Goal: Task Accomplishment & Management: Use online tool/utility

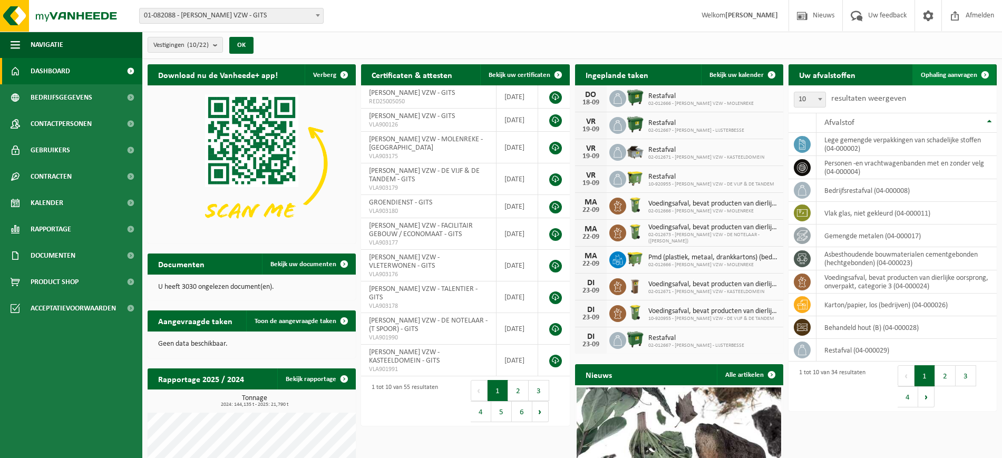
click at [953, 74] on span "Ophaling aanvragen" at bounding box center [949, 75] width 56 height 7
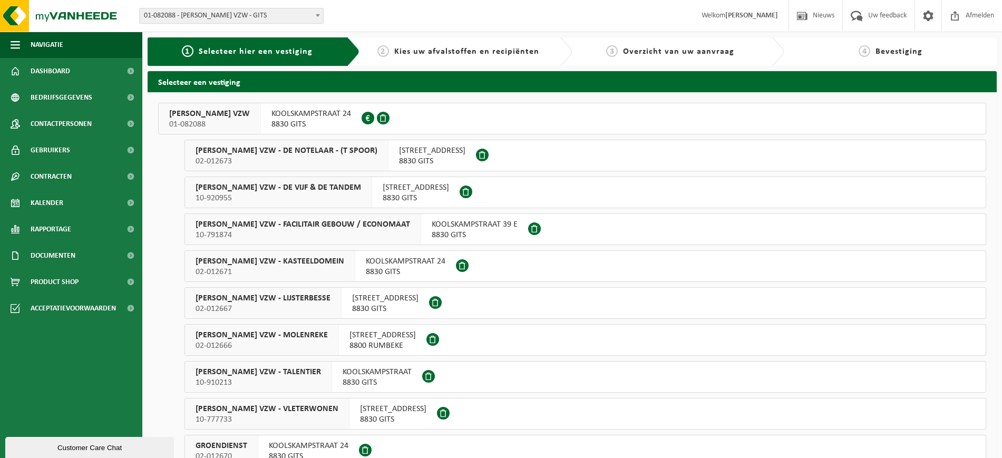
click at [325, 193] on span "10-920955" at bounding box center [278, 198] width 165 height 11
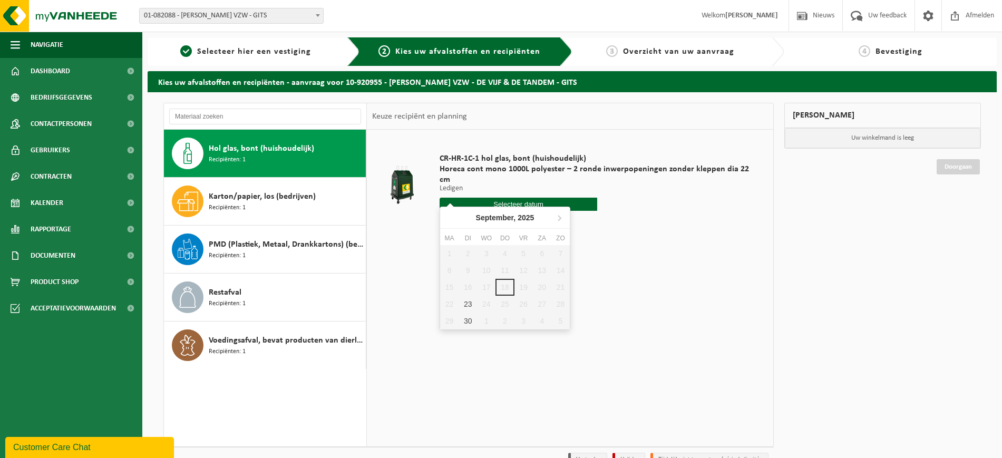
click at [501, 198] on input "text" at bounding box center [519, 204] width 158 height 13
click at [472, 305] on div "23" at bounding box center [468, 304] width 18 height 17
type input "Van 2025-09-23"
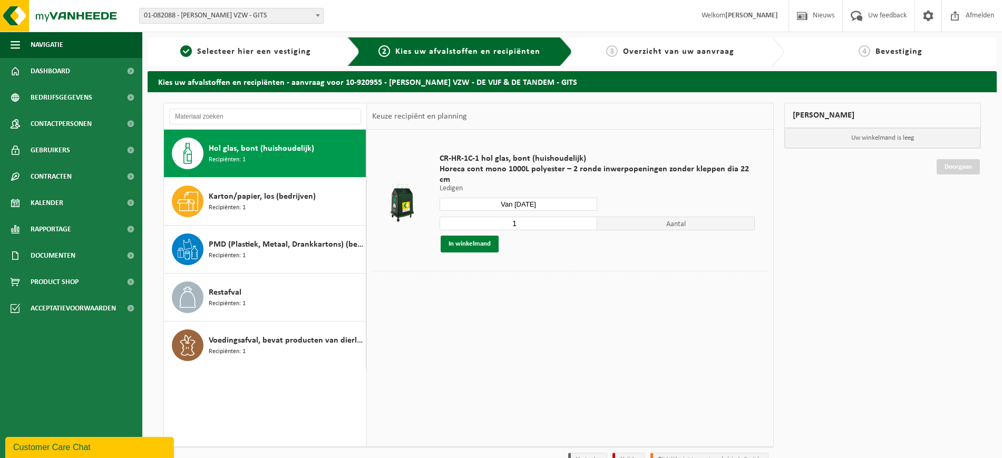
click at [484, 236] on button "In winkelmand" at bounding box center [470, 244] width 58 height 17
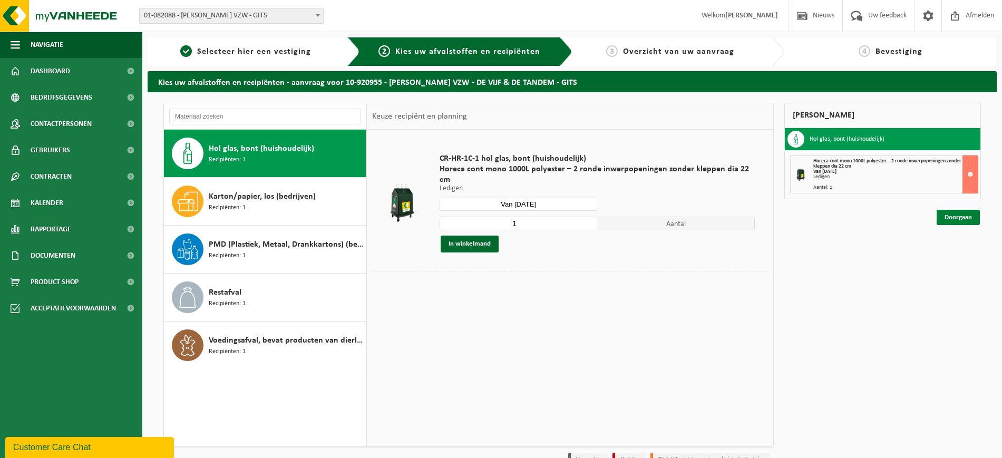
click at [958, 218] on link "Doorgaan" at bounding box center [958, 217] width 43 height 15
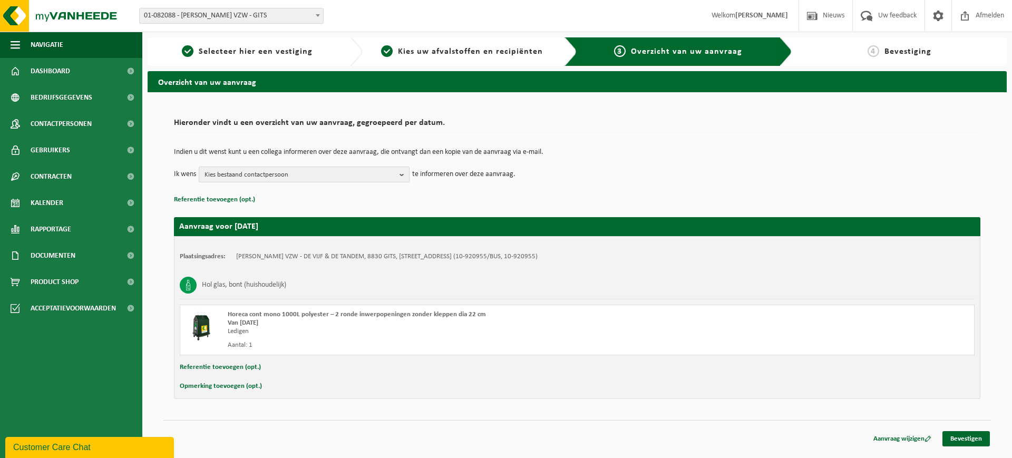
click at [401, 177] on b "button" at bounding box center [403, 174] width 9 height 15
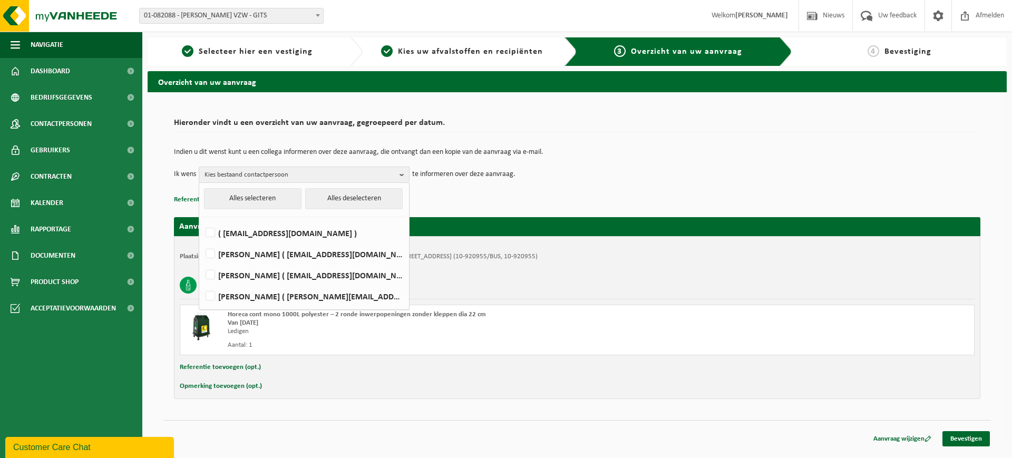
click at [578, 172] on td "Ik wens Kies bestaand contactpersoon Alles selecteren Alles deselecteren ( cred…" at bounding box center [577, 175] width 806 height 16
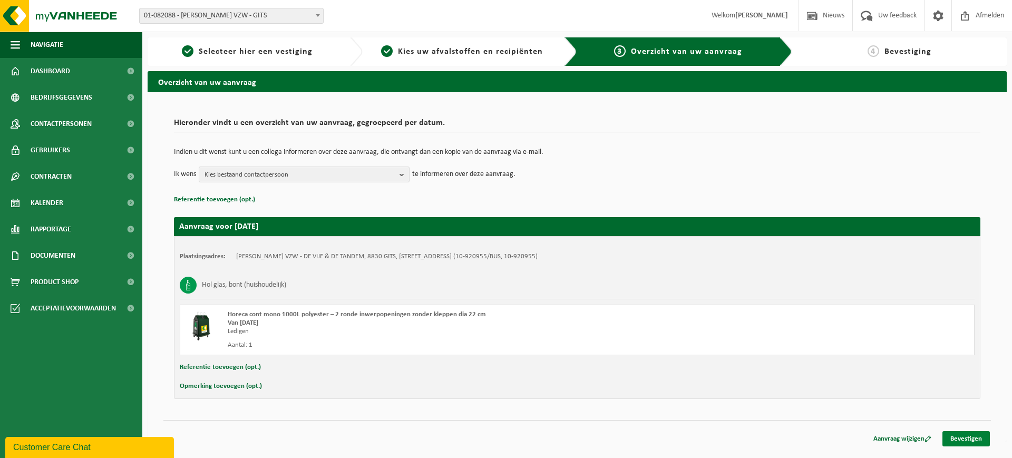
click at [968, 436] on link "Bevestigen" at bounding box center [965, 438] width 47 height 15
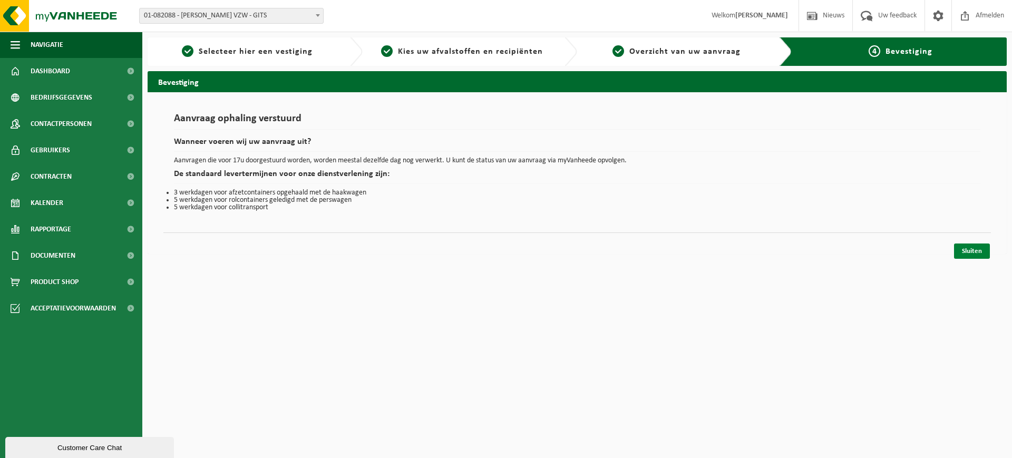
click at [968, 250] on link "Sluiten" at bounding box center [972, 250] width 36 height 15
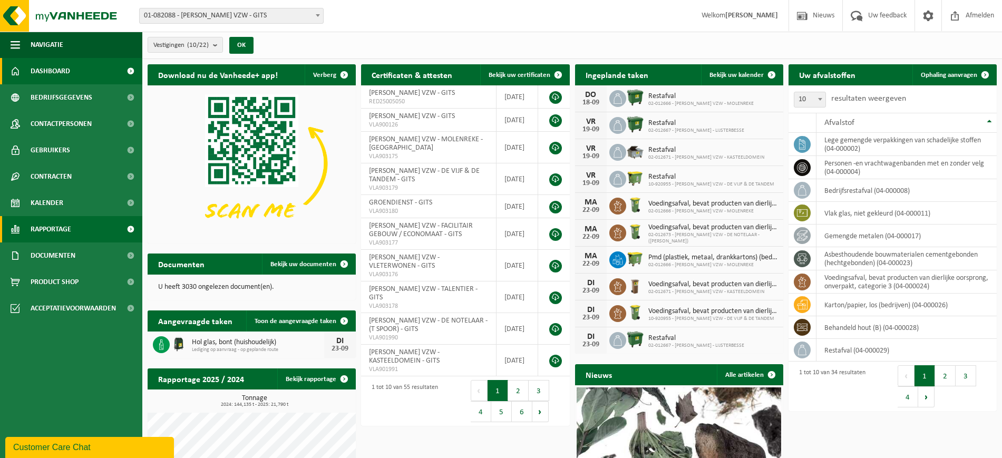
click at [159, 241] on p at bounding box center [252, 164] width 208 height 158
click at [974, 16] on span "Afmelden" at bounding box center [980, 15] width 34 height 31
